Goal: Task Accomplishment & Management: Manage account settings

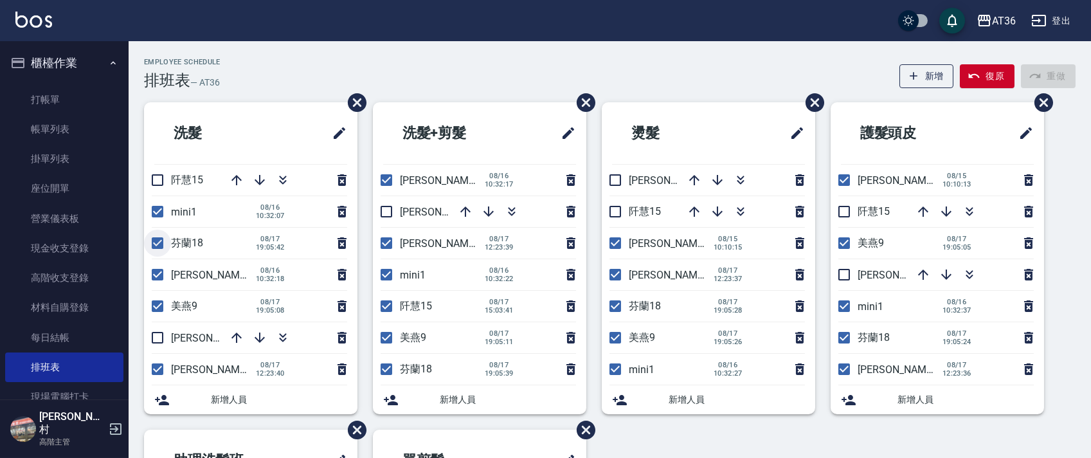
click at [159, 245] on input "checkbox" at bounding box center [157, 242] width 27 height 27
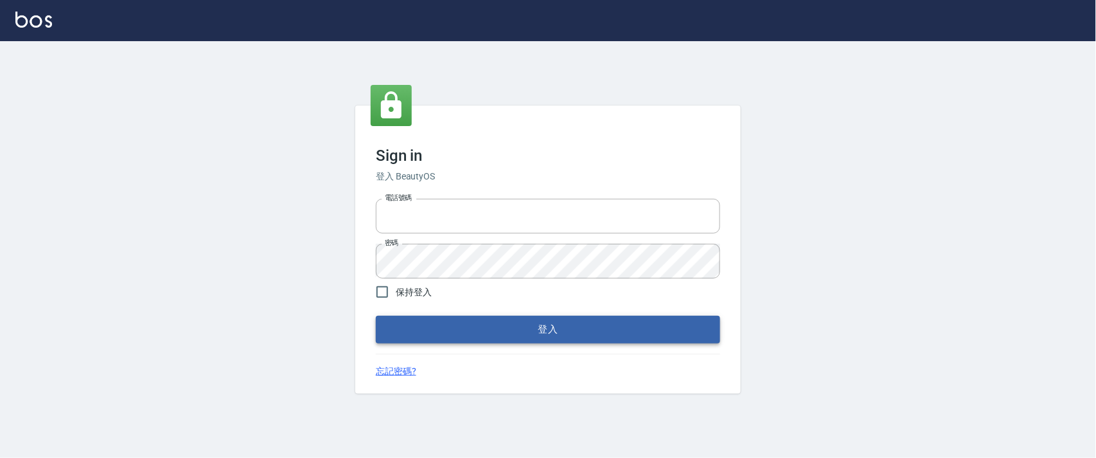
type input "0927987640"
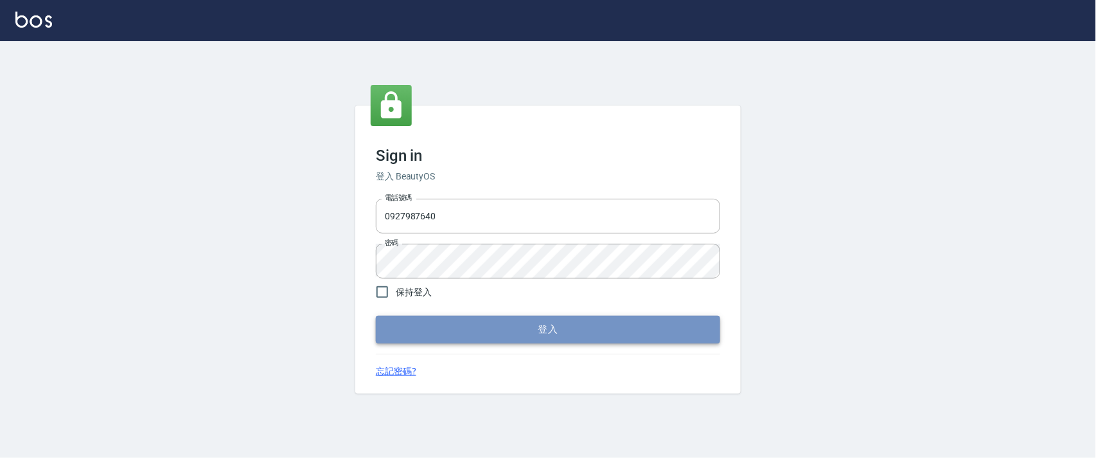
click at [594, 338] on button "登入" at bounding box center [548, 329] width 344 height 27
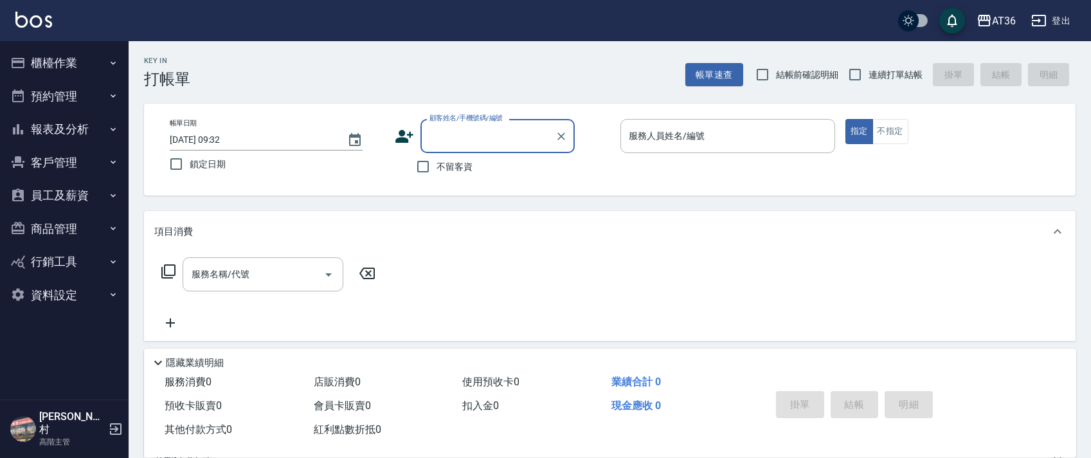
click at [111, 64] on icon "button" at bounding box center [113, 63] width 10 height 10
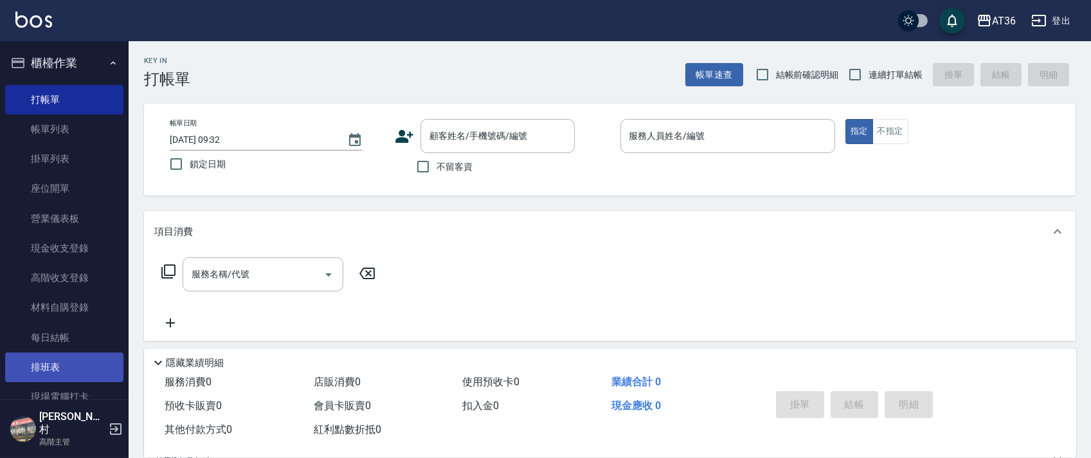
click at [48, 374] on link "排班表" at bounding box center [64, 367] width 118 height 30
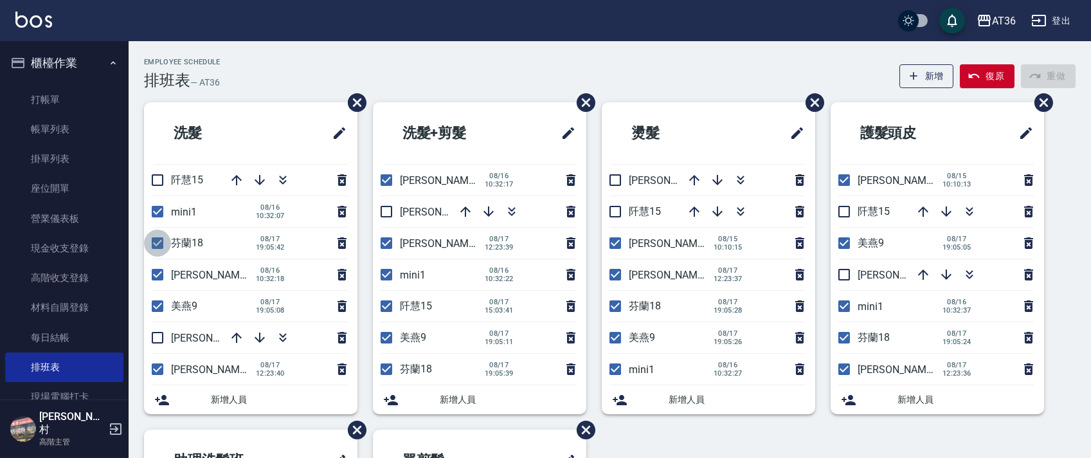
click at [160, 240] on input "checkbox" at bounding box center [157, 242] width 27 height 27
checkbox input "false"
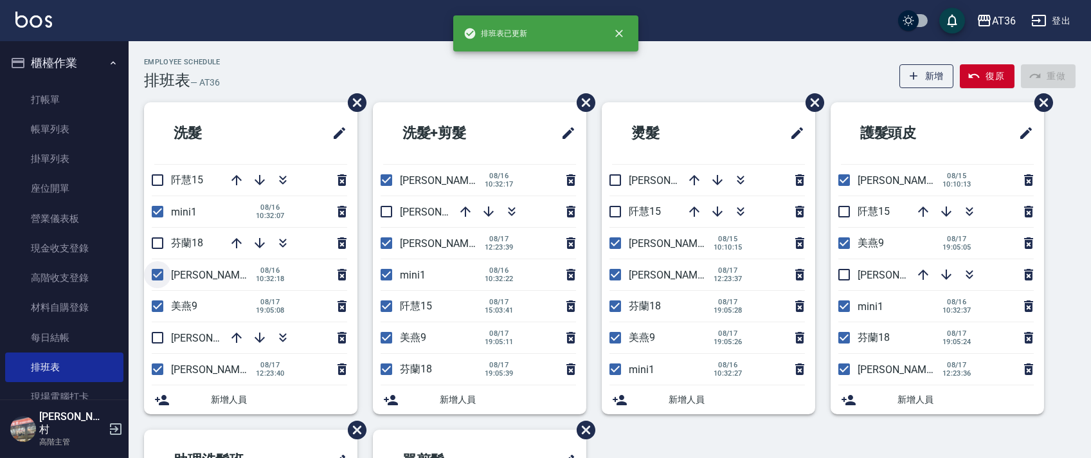
click at [158, 280] on input "checkbox" at bounding box center [157, 274] width 27 height 27
checkbox input "false"
click at [159, 335] on input "checkbox" at bounding box center [157, 337] width 27 height 27
checkbox input "true"
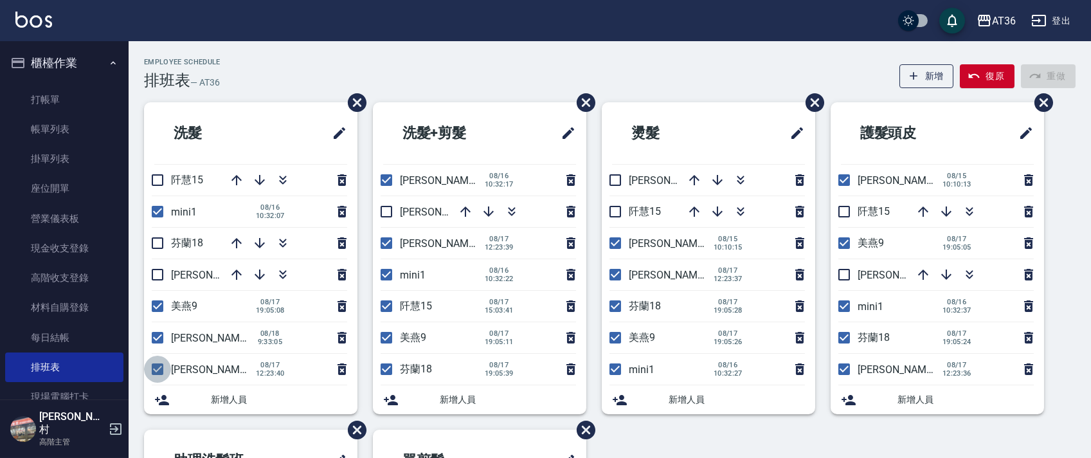
click at [159, 371] on input "checkbox" at bounding box center [157, 368] width 27 height 27
checkbox input "false"
drag, startPoint x: 391, startPoint y: 179, endPoint x: 384, endPoint y: 209, distance: 31.8
click at [389, 179] on input "checkbox" at bounding box center [386, 179] width 27 height 27
checkbox input "false"
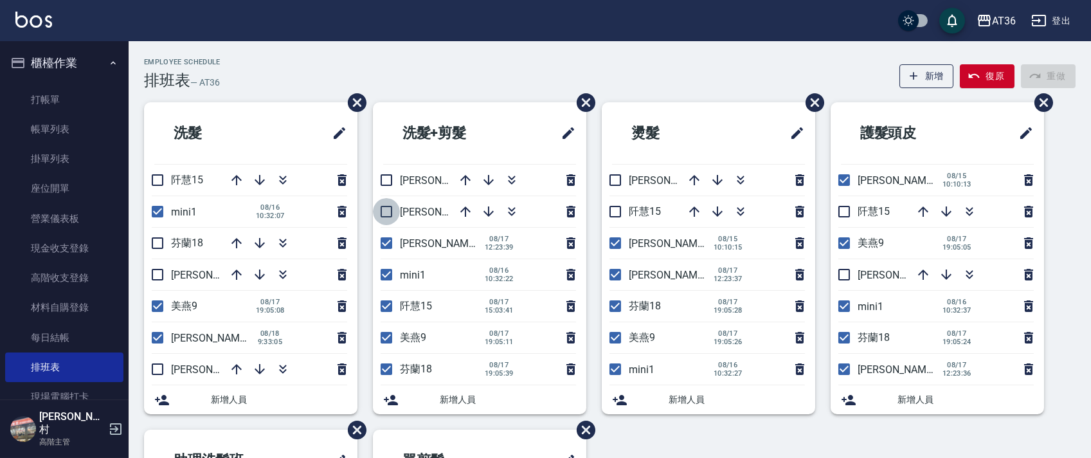
click at [379, 206] on input "checkbox" at bounding box center [386, 211] width 27 height 27
checkbox input "true"
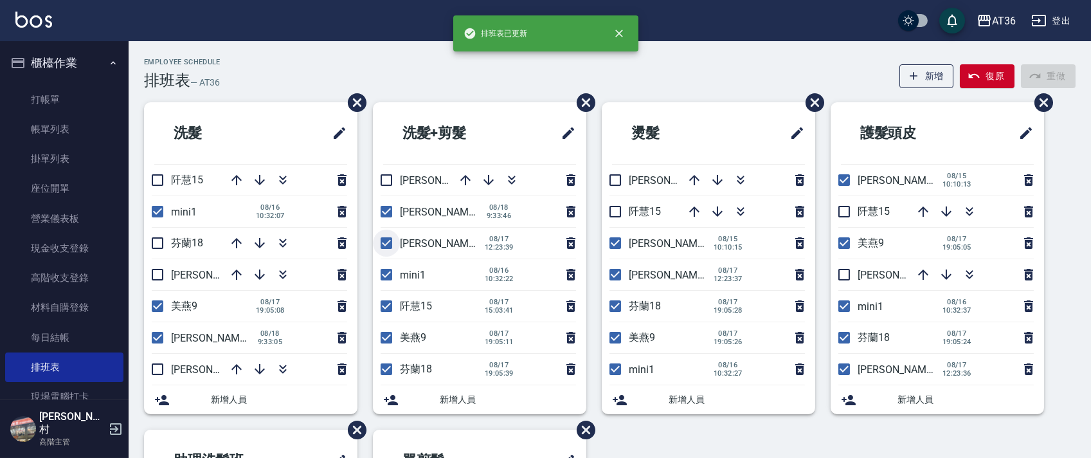
click at [384, 242] on input "checkbox" at bounding box center [386, 242] width 27 height 27
checkbox input "false"
click at [393, 307] on input "checkbox" at bounding box center [386, 305] width 27 height 27
checkbox input "false"
drag, startPoint x: 387, startPoint y: 372, endPoint x: 624, endPoint y: 287, distance: 252.1
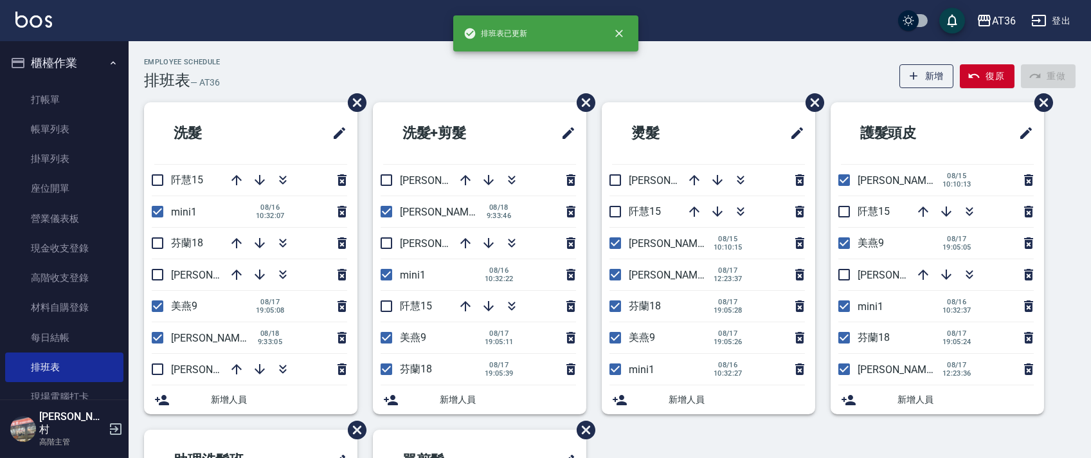
click at [387, 372] on input "checkbox" at bounding box center [386, 368] width 27 height 27
checkbox input "false"
click at [617, 175] on input "checkbox" at bounding box center [614, 179] width 27 height 27
checkbox input "true"
click at [614, 244] on input "checkbox" at bounding box center [614, 242] width 27 height 27
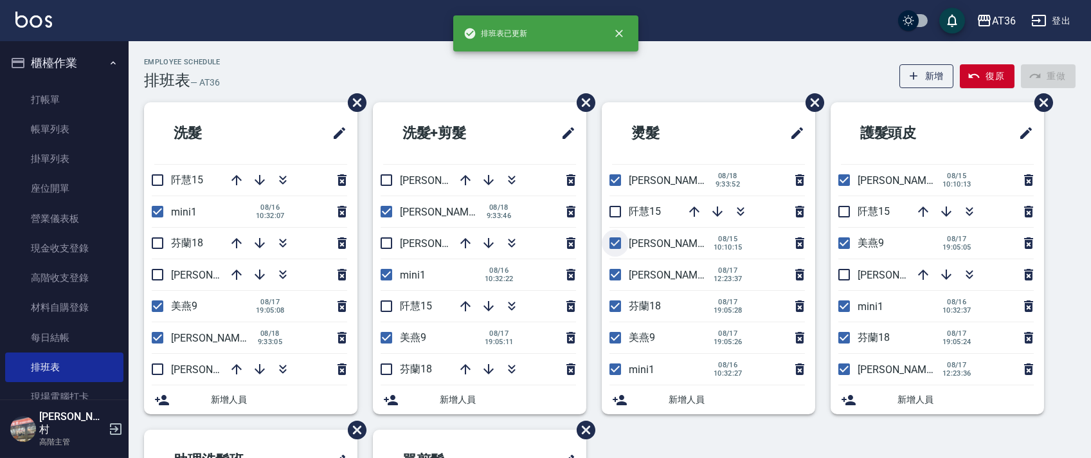
checkbox input "false"
click at [614, 276] on input "checkbox" at bounding box center [614, 274] width 27 height 27
checkbox input "false"
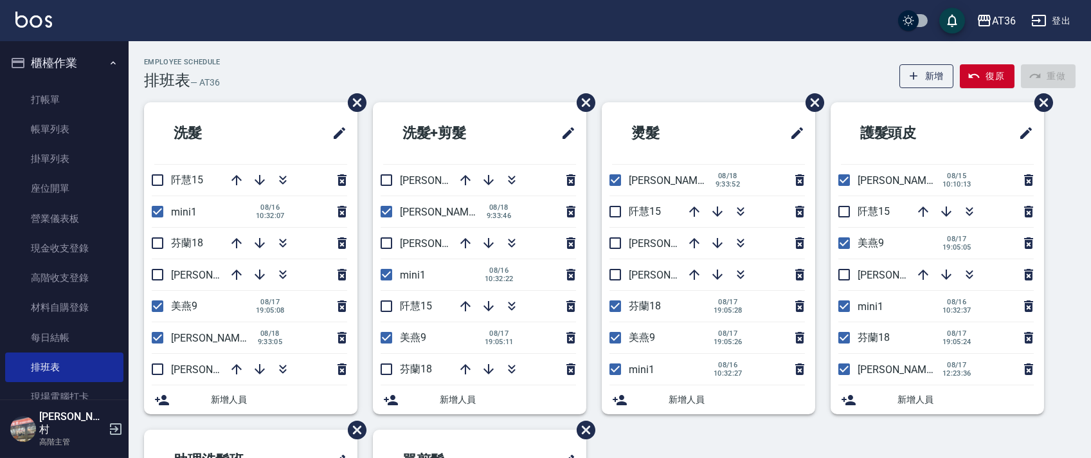
click at [610, 369] on input "checkbox" at bounding box center [614, 368] width 27 height 27
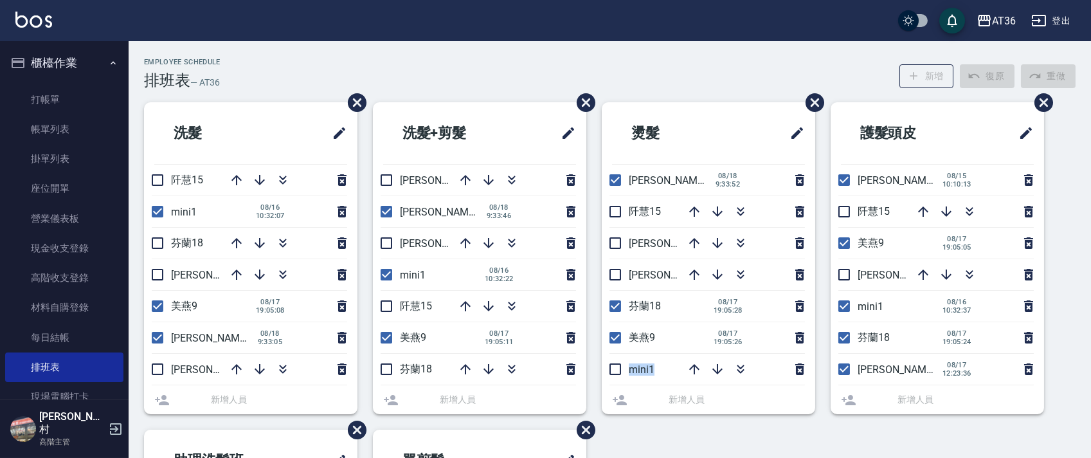
click at [610, 369] on li "mini1" at bounding box center [707, 368] width 213 height 31
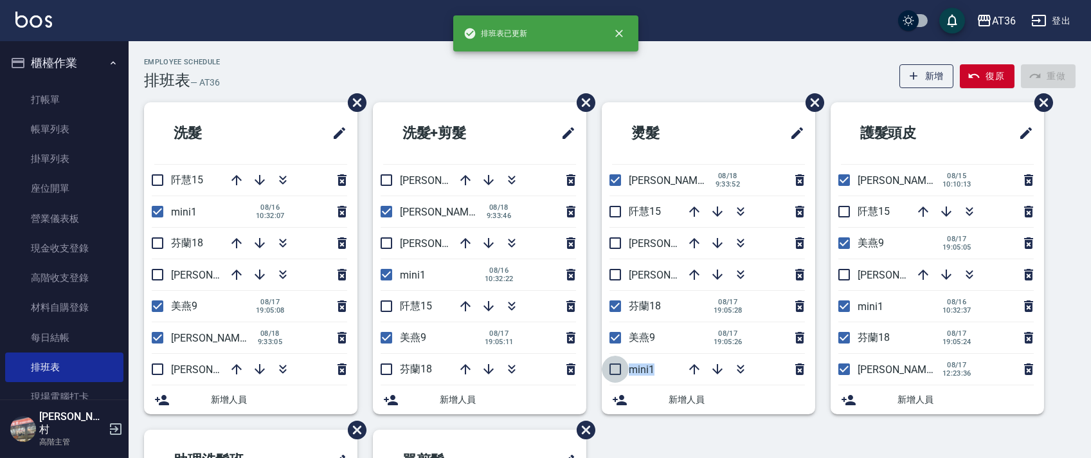
click at [610, 368] on input "checkbox" at bounding box center [614, 368] width 27 height 27
checkbox input "true"
click at [615, 306] on input "checkbox" at bounding box center [614, 305] width 27 height 27
checkbox input "false"
click at [664, 366] on p "mini1" at bounding box center [666, 369] width 77 height 12
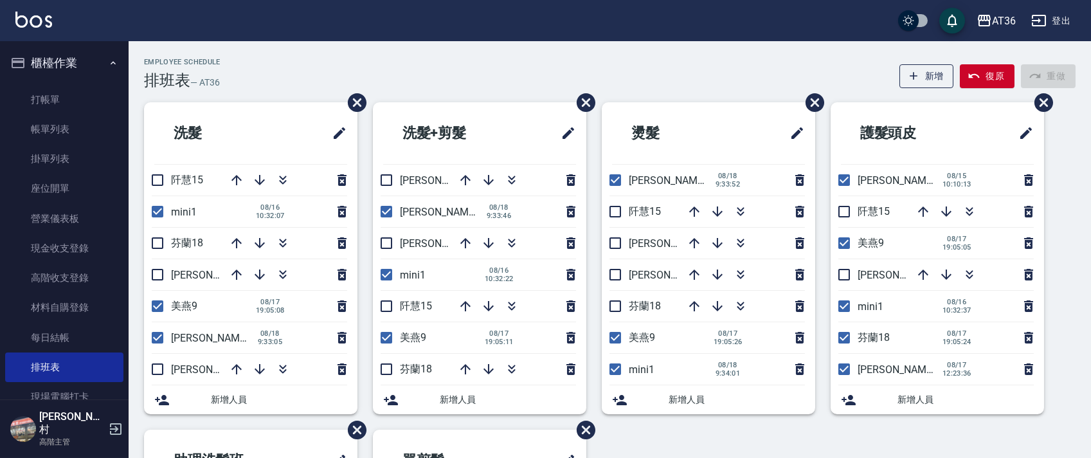
drag, startPoint x: 850, startPoint y: 179, endPoint x: 845, endPoint y: 188, distance: 10.1
click at [850, 179] on input "checkbox" at bounding box center [843, 179] width 27 height 27
checkbox input "false"
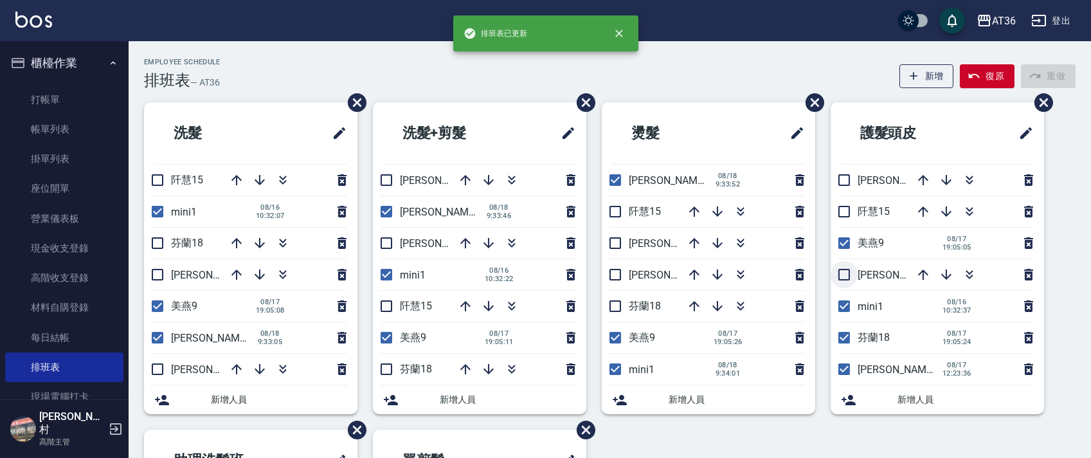
click at [846, 276] on input "checkbox" at bounding box center [843, 274] width 27 height 27
checkbox input "true"
click at [848, 342] on input "checkbox" at bounding box center [843, 337] width 27 height 27
checkbox input "false"
click at [839, 368] on input "checkbox" at bounding box center [843, 368] width 27 height 27
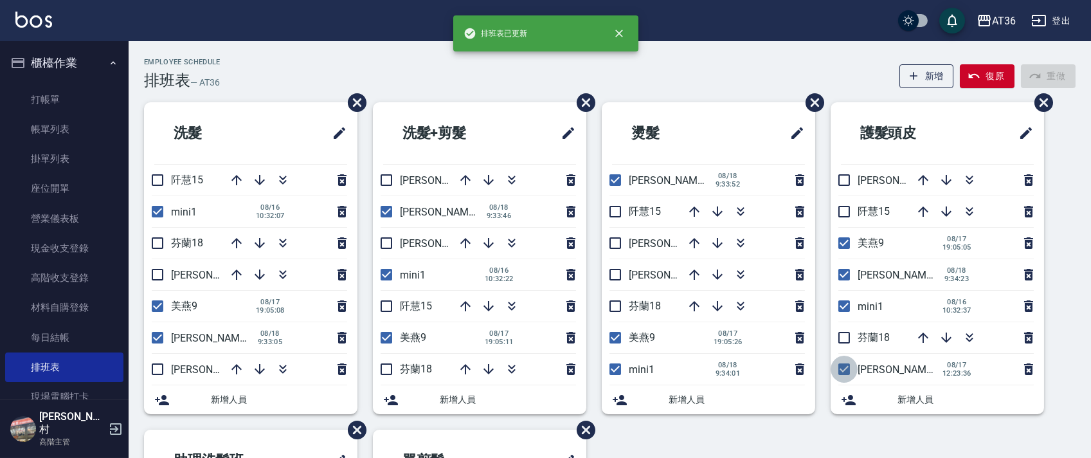
checkbox input "false"
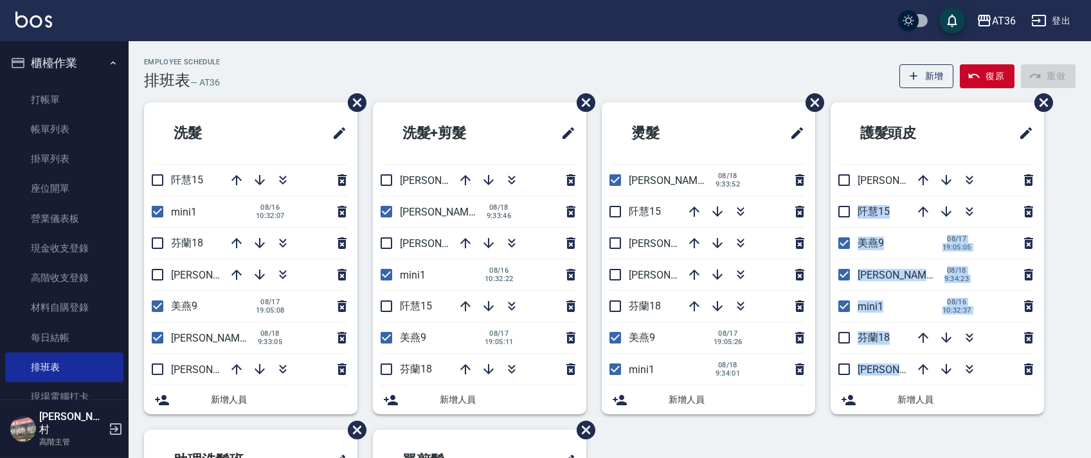
drag, startPoint x: 1084, startPoint y: 222, endPoint x: 1064, endPoint y: 376, distance: 155.5
click at [1064, 386] on div "Employee Schedule 排班表 — AT36 新增 復原 重做 洗髮 [PERSON_NAME]15 mini1 [DATE] 10:32:07 …" at bounding box center [610, 407] width 962 height 699
click at [1060, 276] on div "洗髮 [PERSON_NAME]15 mini1 [DATE] 10:32:07 [GEOGRAPHIC_DATA]18 [PERSON_NAME]16 美燕…" at bounding box center [602, 429] width 947 height 654
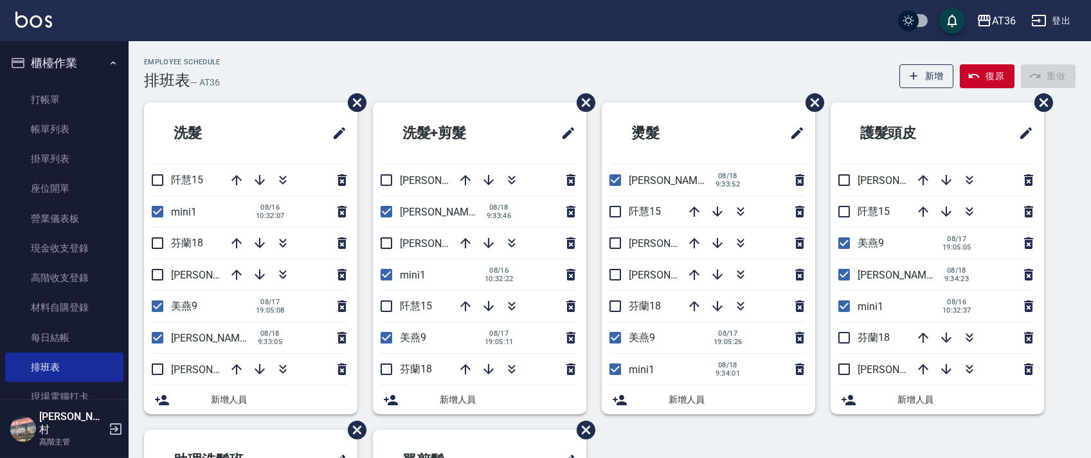
click at [1060, 275] on div "洗髮 [PERSON_NAME]15 mini1 [DATE] 10:32:07 [GEOGRAPHIC_DATA]18 [PERSON_NAME]16 美燕…" at bounding box center [602, 429] width 947 height 654
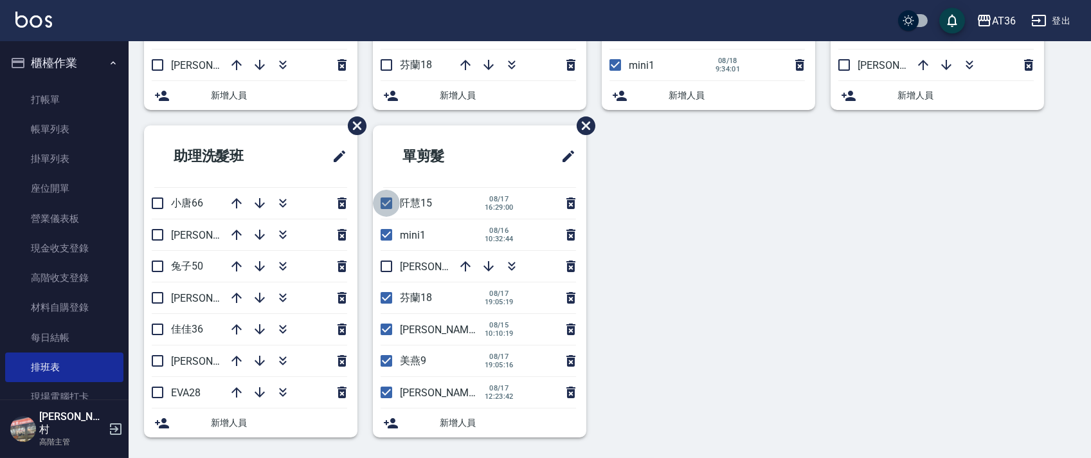
click at [387, 201] on input "checkbox" at bounding box center [386, 203] width 27 height 27
checkbox input "false"
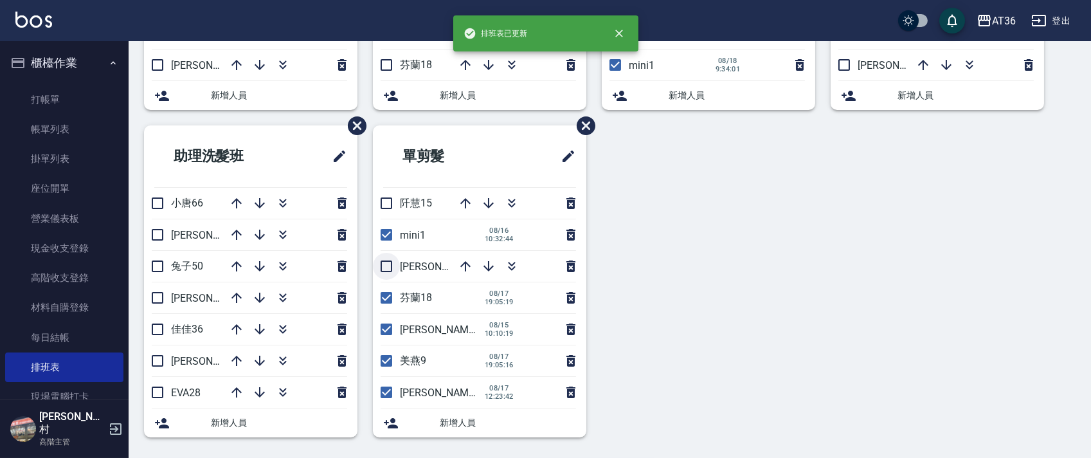
click at [386, 268] on input "checkbox" at bounding box center [386, 266] width 27 height 27
checkbox input "true"
click at [391, 297] on input "checkbox" at bounding box center [386, 297] width 27 height 27
checkbox input "false"
click at [389, 333] on input "checkbox" at bounding box center [386, 329] width 27 height 27
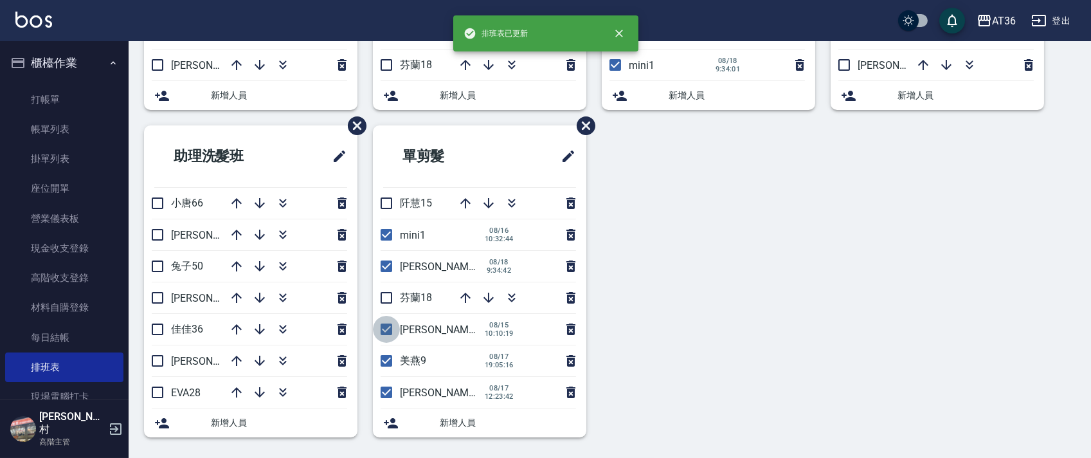
checkbox input "false"
click at [386, 393] on input "checkbox" at bounding box center [386, 391] width 27 height 27
checkbox input "false"
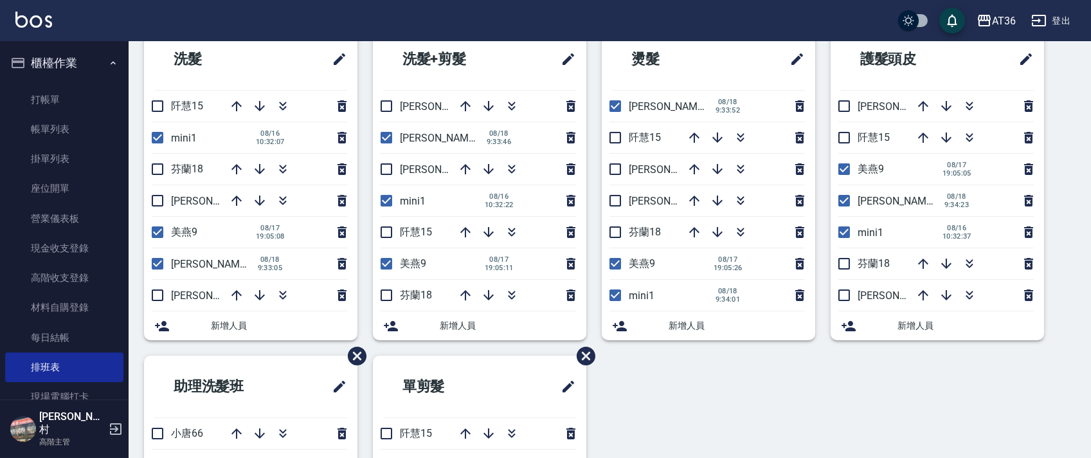
scroll to position [0, 0]
